Goal: Transaction & Acquisition: Purchase product/service

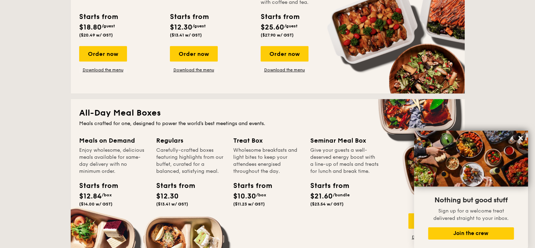
scroll to position [282, 0]
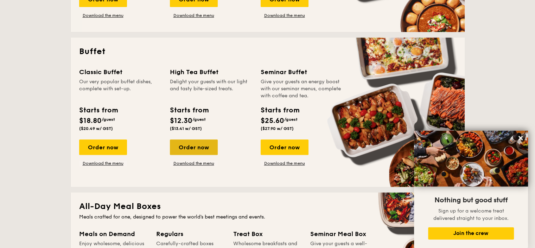
click at [204, 145] on div "Order now" at bounding box center [194, 147] width 48 height 15
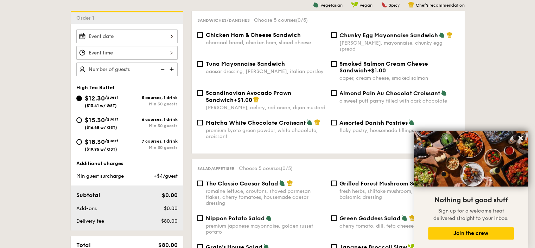
scroll to position [94, 0]
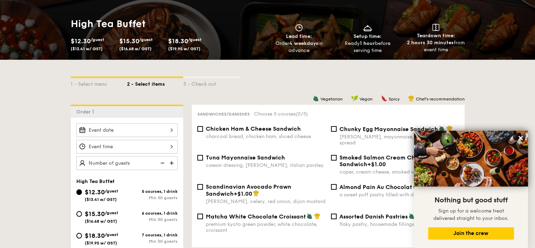
click at [198, 76] on div "1 - Select menu 2 - Select items 3 - Check out" at bounding box center [268, 82] width 394 height 45
click at [423, 37] on span "Teardown time:" at bounding box center [436, 36] width 38 height 6
drag, startPoint x: 417, startPoint y: 36, endPoint x: 452, endPoint y: 52, distance: 38.4
click at [452, 52] on div "Teardown time: 2 hours 30 minutes from event time" at bounding box center [436, 39] width 63 height 30
copy div "Teardown time: 2 hours 30 minutes from event time"
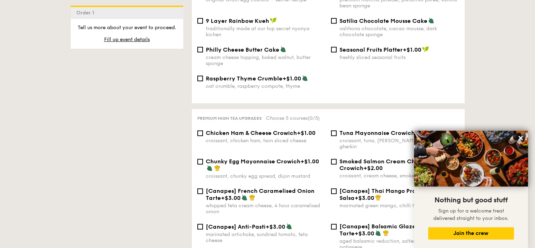
scroll to position [845, 0]
